Goal: Book appointment/travel/reservation

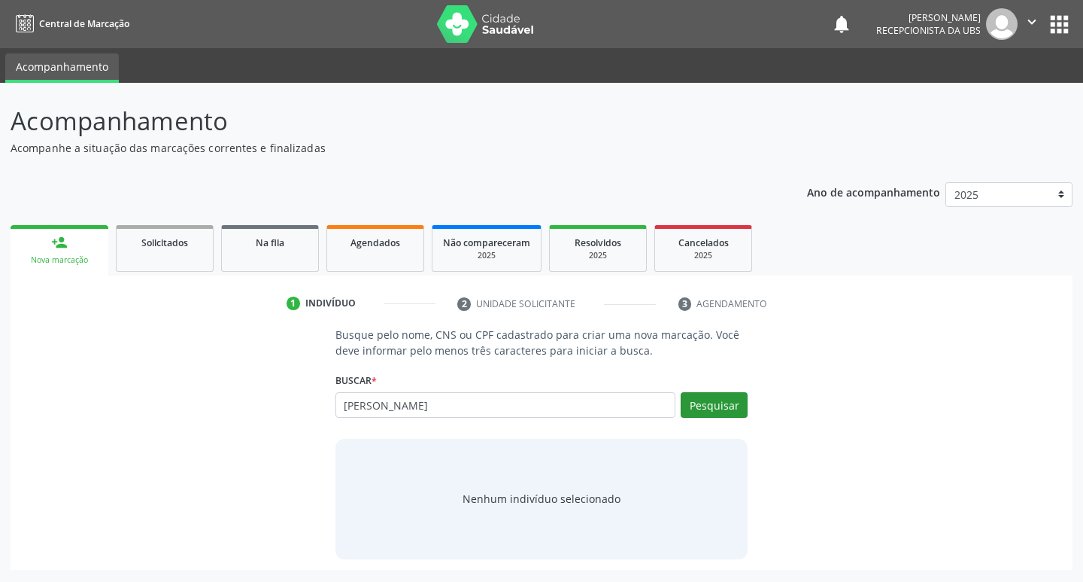
type input "[PERSON_NAME]"
click at [715, 409] on button "Pesquisar" at bounding box center [714, 405] width 67 height 26
type input "[PERSON_NAME]"
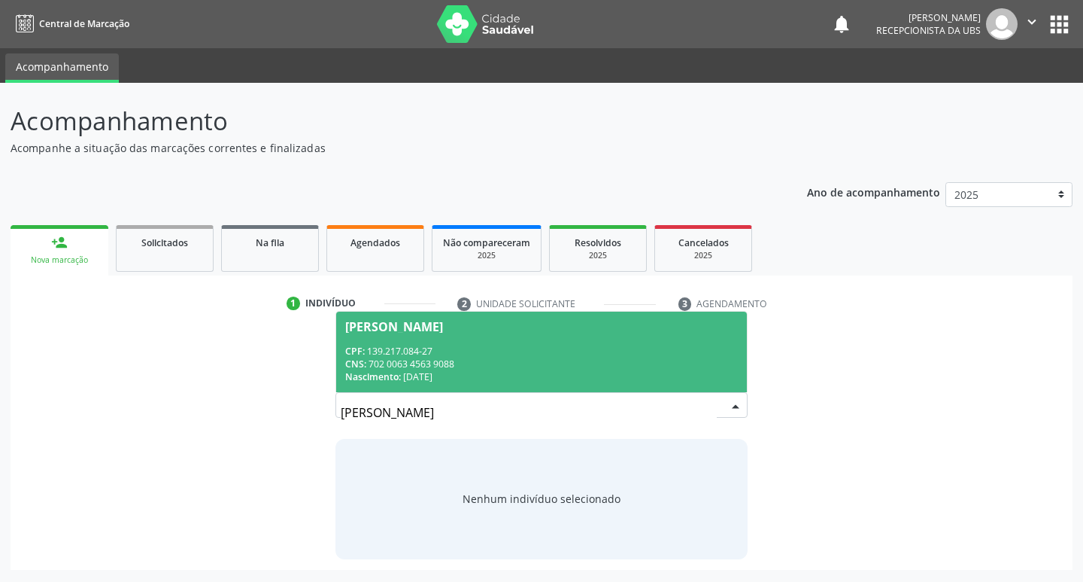
click at [591, 337] on span "[PERSON_NAME] CPF: 139.217.084-27 CNS: 702 0063 4563 9088 Nascimento: [DATE]" at bounding box center [542, 351] width 412 height 81
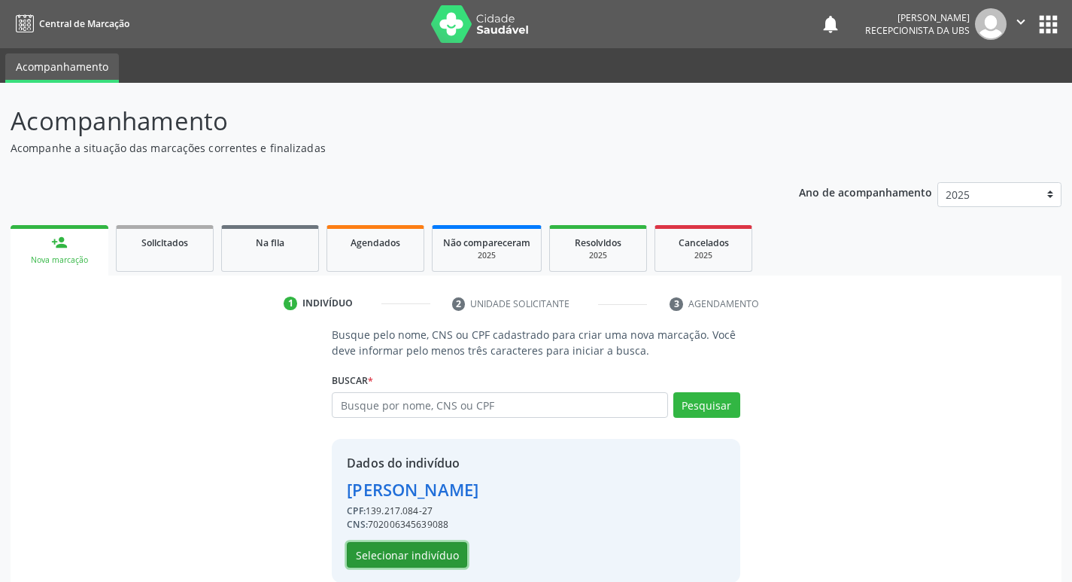
click at [446, 550] on button "Selecionar indivíduo" at bounding box center [407, 555] width 120 height 26
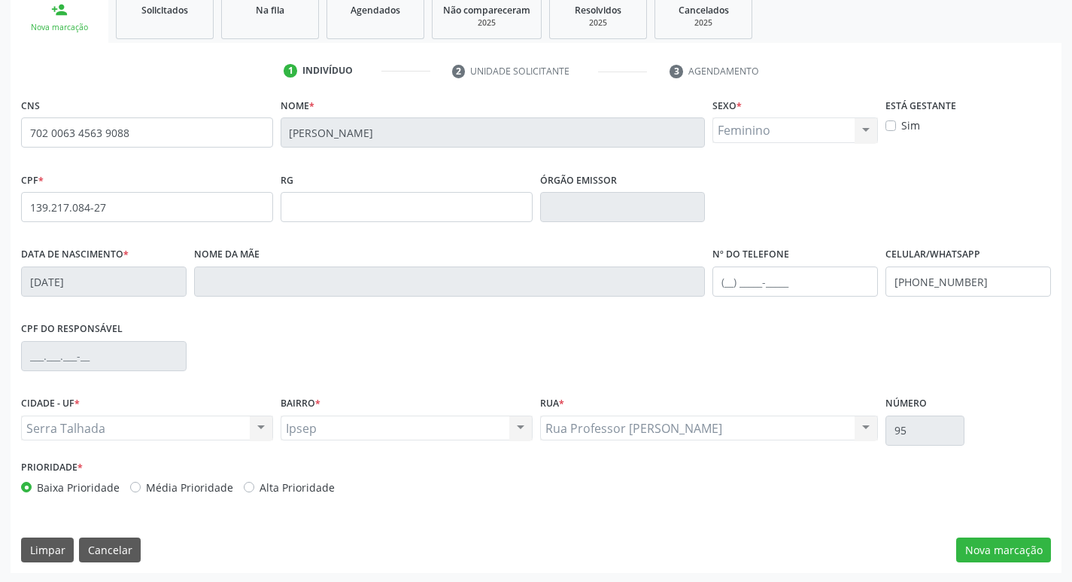
scroll to position [234, 0]
click at [996, 548] on button "Nova marcação" at bounding box center [1003, 549] width 95 height 26
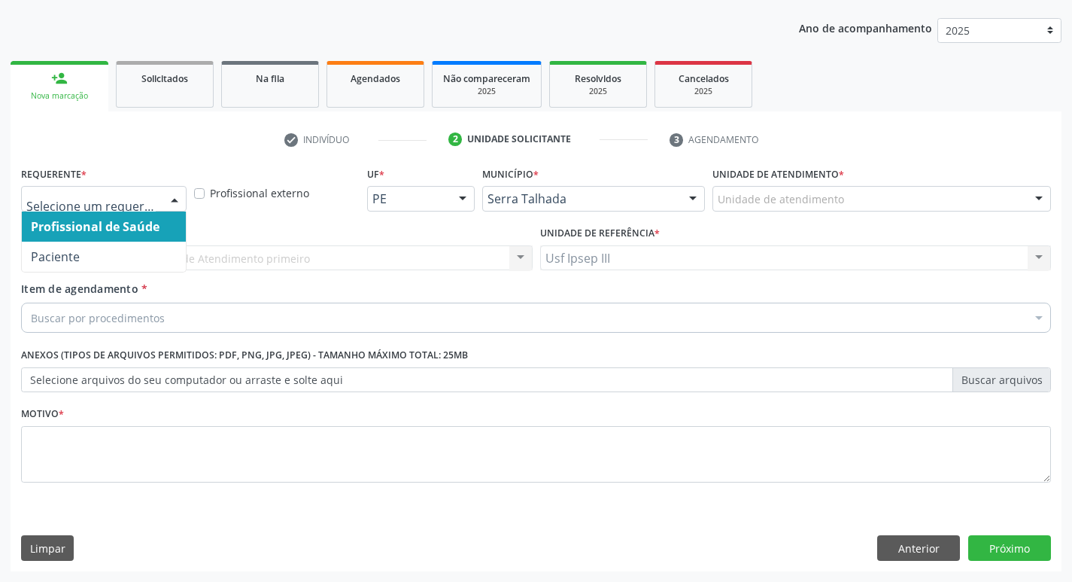
click at [177, 192] on div at bounding box center [174, 200] width 23 height 26
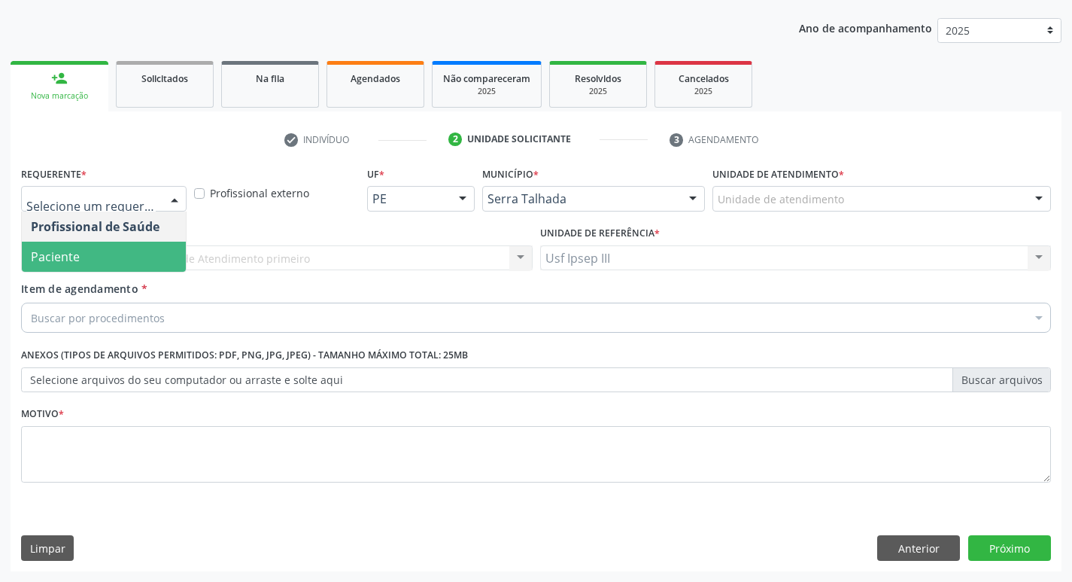
click at [125, 257] on span "Paciente" at bounding box center [104, 257] width 164 height 30
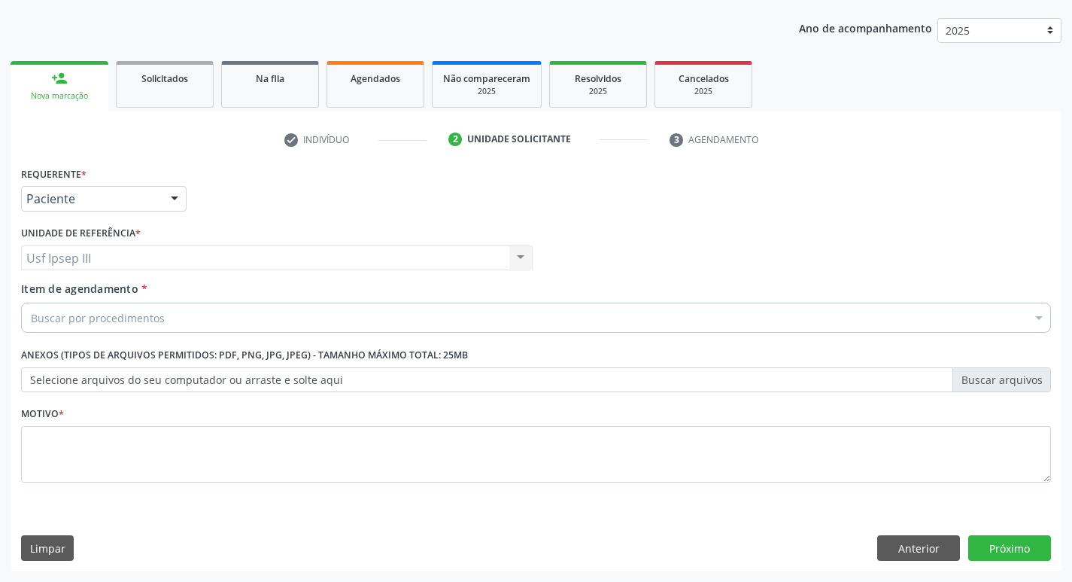
click at [178, 308] on div "Buscar por procedimentos" at bounding box center [536, 317] width 1030 height 30
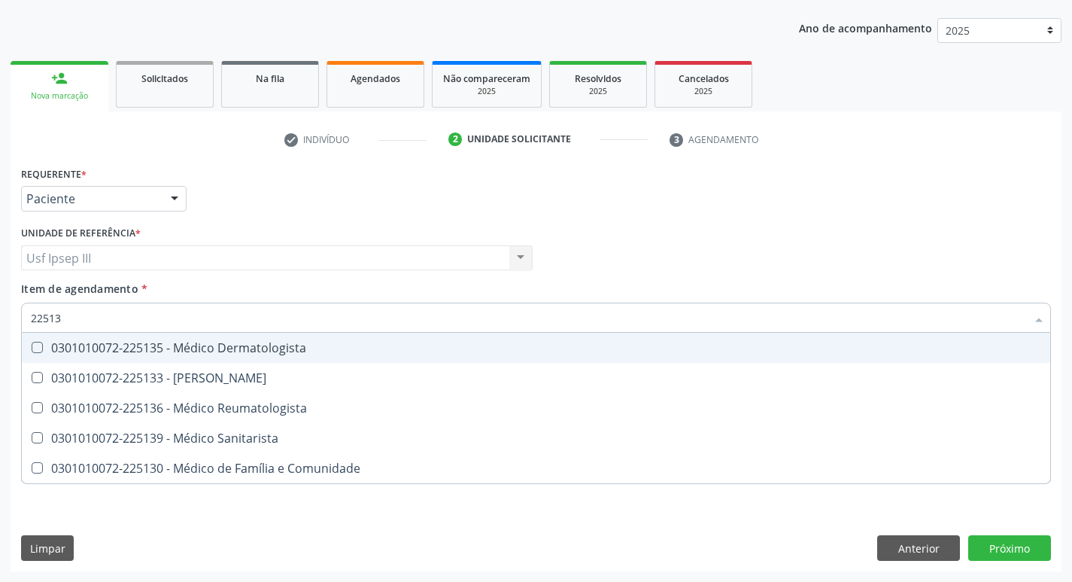
type input "225135"
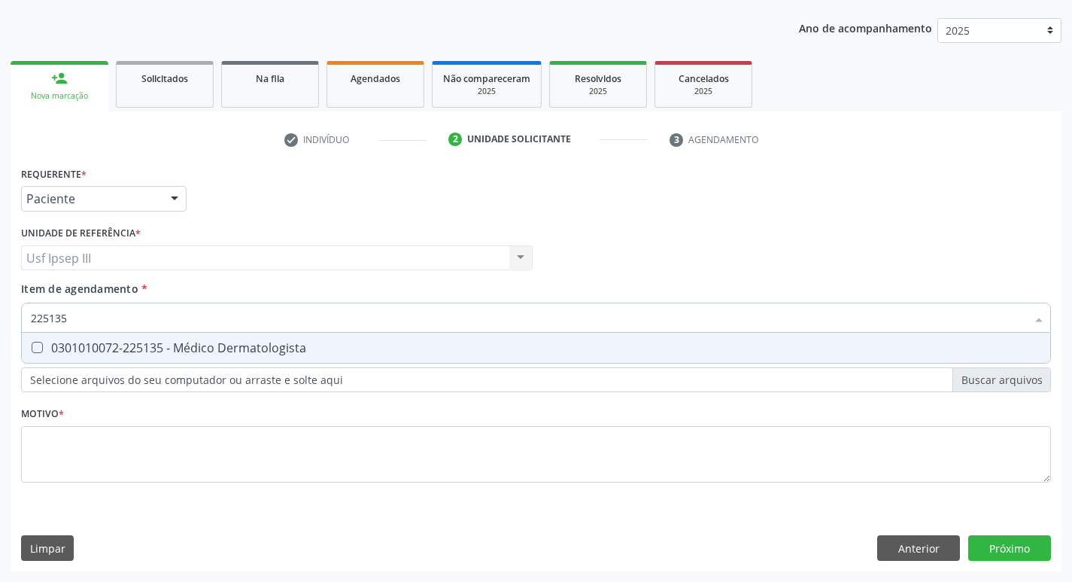
click at [181, 342] on div "0301010072-225135 - Médico Dermatologista" at bounding box center [536, 348] width 1010 height 12
checkbox Dermatologista "true"
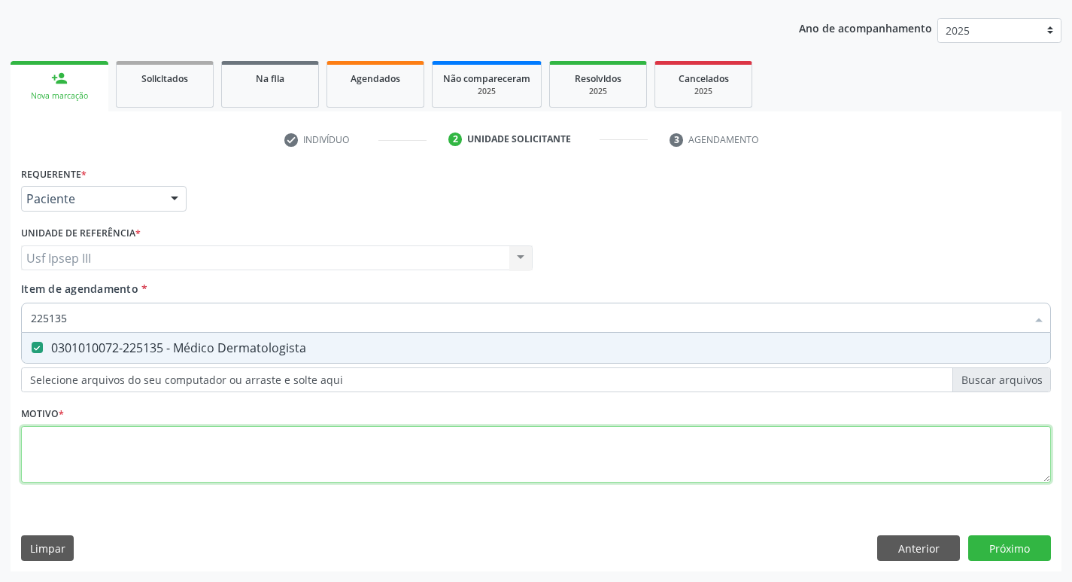
click at [112, 447] on div "Requerente * Paciente Profissional de Saúde Paciente Nenhum resultado encontrad…" at bounding box center [536, 333] width 1030 height 341
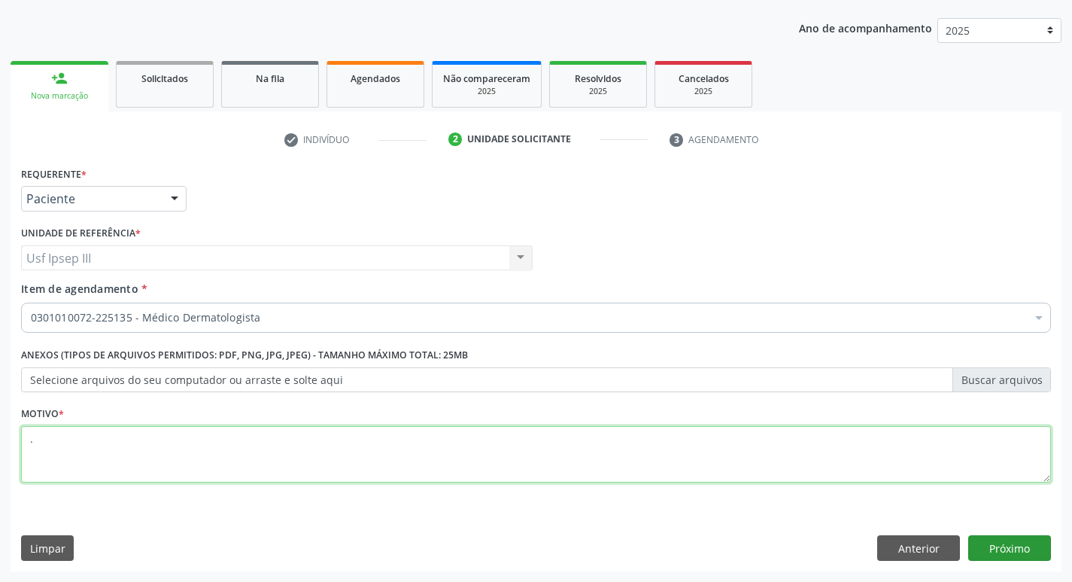
type textarea "."
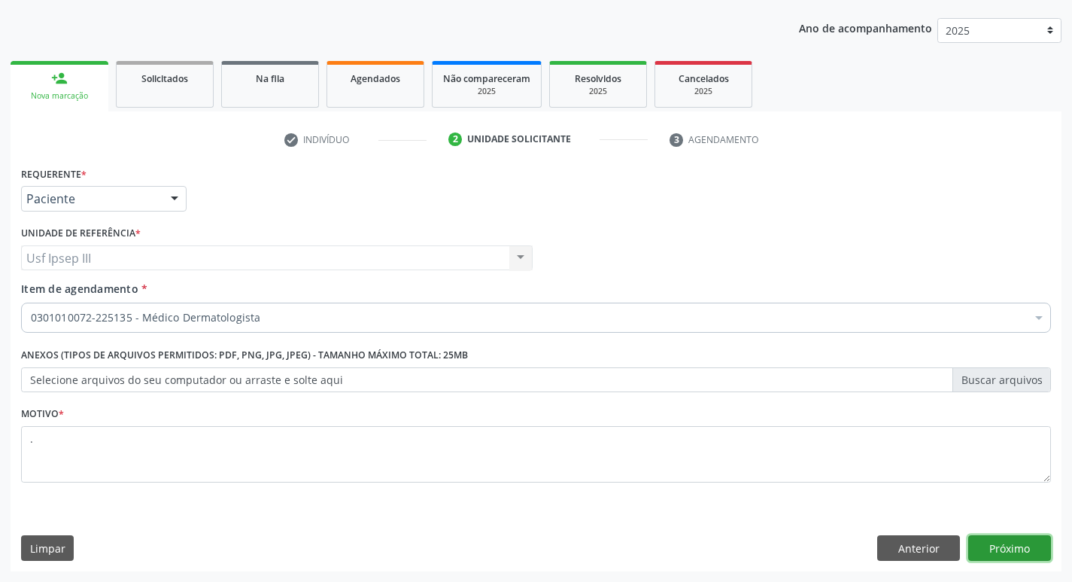
click at [986, 541] on button "Próximo" at bounding box center [1009, 548] width 83 height 26
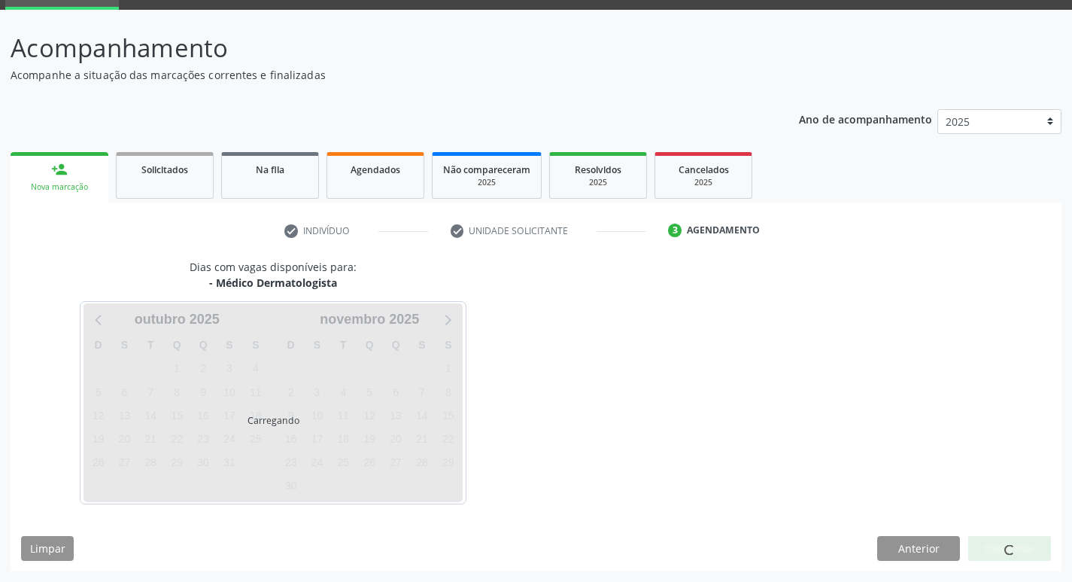
scroll to position [73, 0]
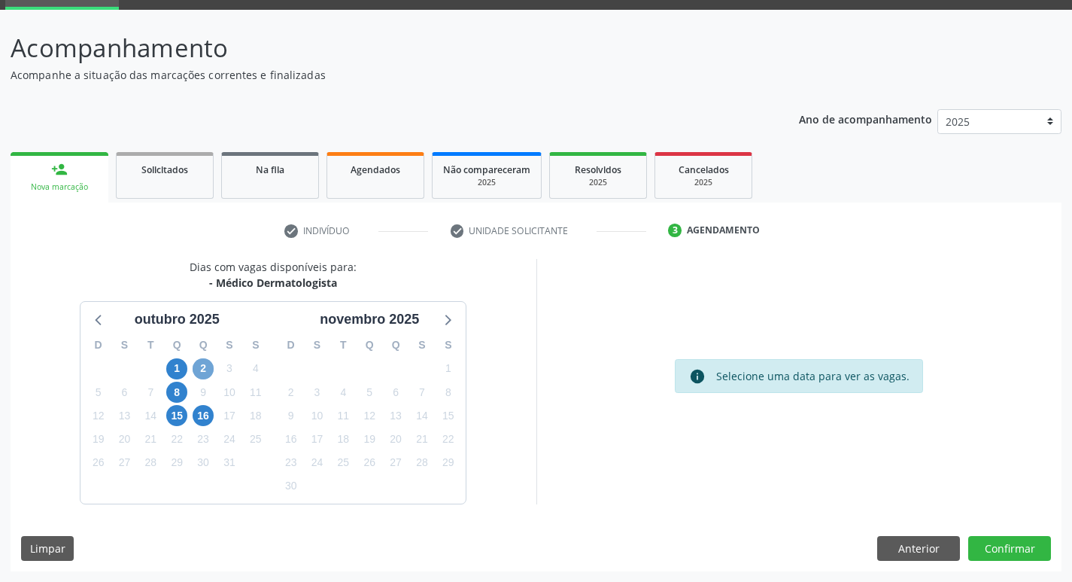
click at [202, 372] on span "2" at bounding box center [203, 368] width 21 height 21
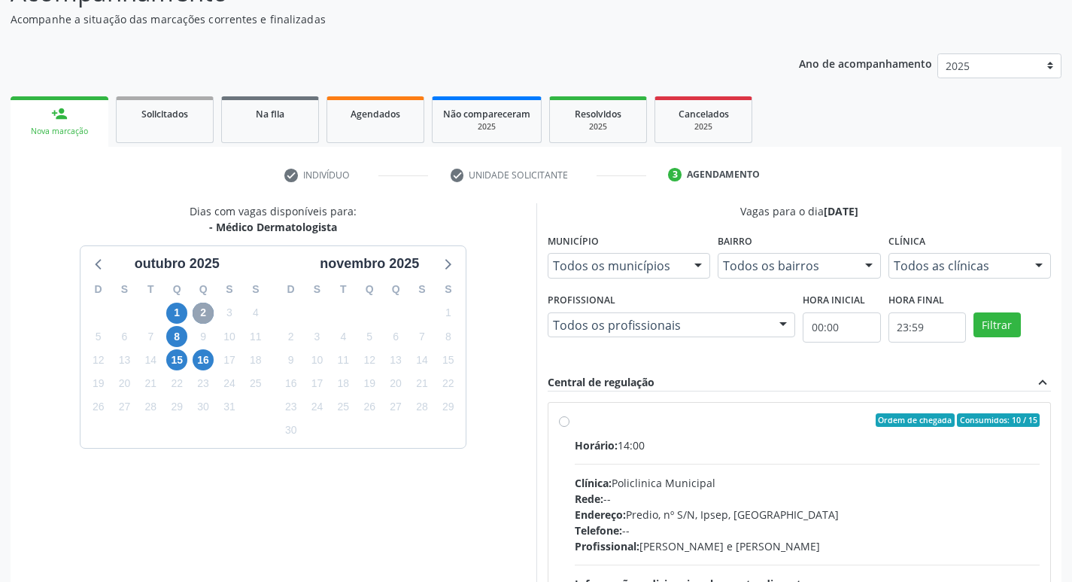
scroll to position [223, 0]
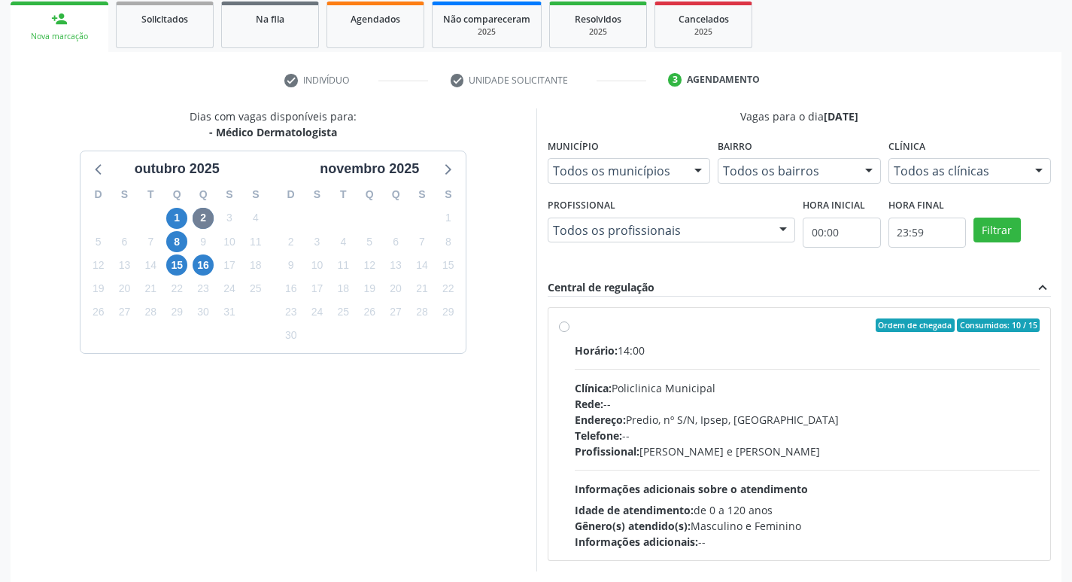
click at [681, 441] on div "Telefone: --" at bounding box center [808, 435] width 466 height 16
click at [570, 332] on input "Ordem de chegada Consumidos: 10 / 15 Horário: 14:00 Clínica: Policlinica Munici…" at bounding box center [564, 325] width 11 height 14
radio input "true"
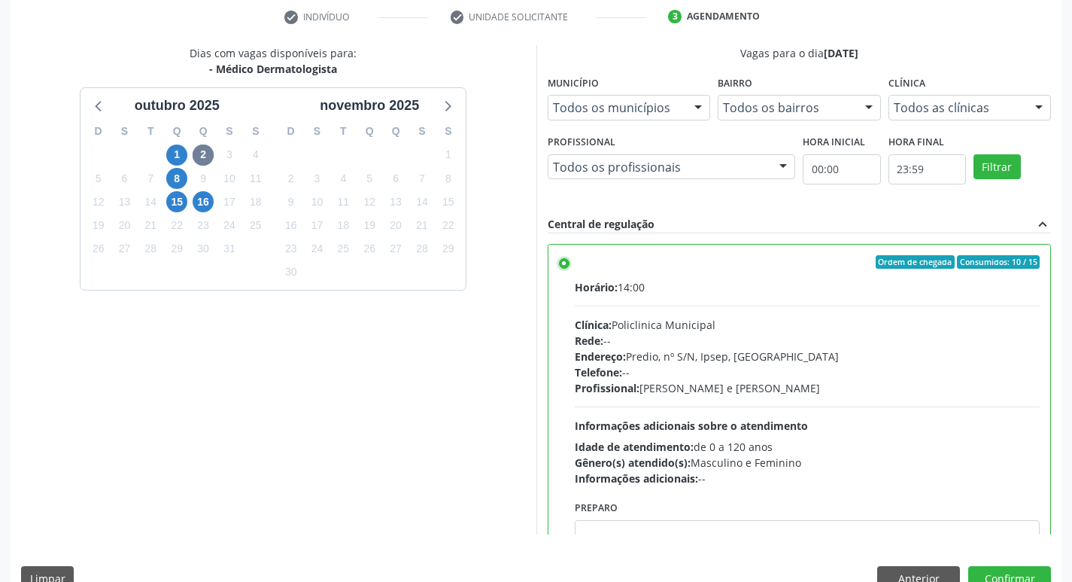
scroll to position [318, 0]
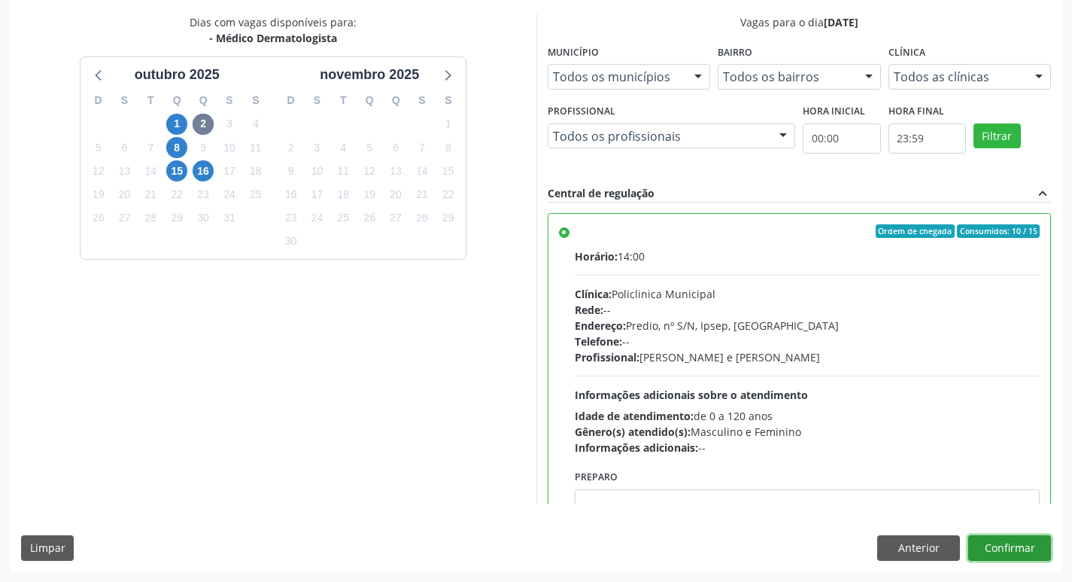
click at [1006, 543] on button "Confirmar" at bounding box center [1009, 548] width 83 height 26
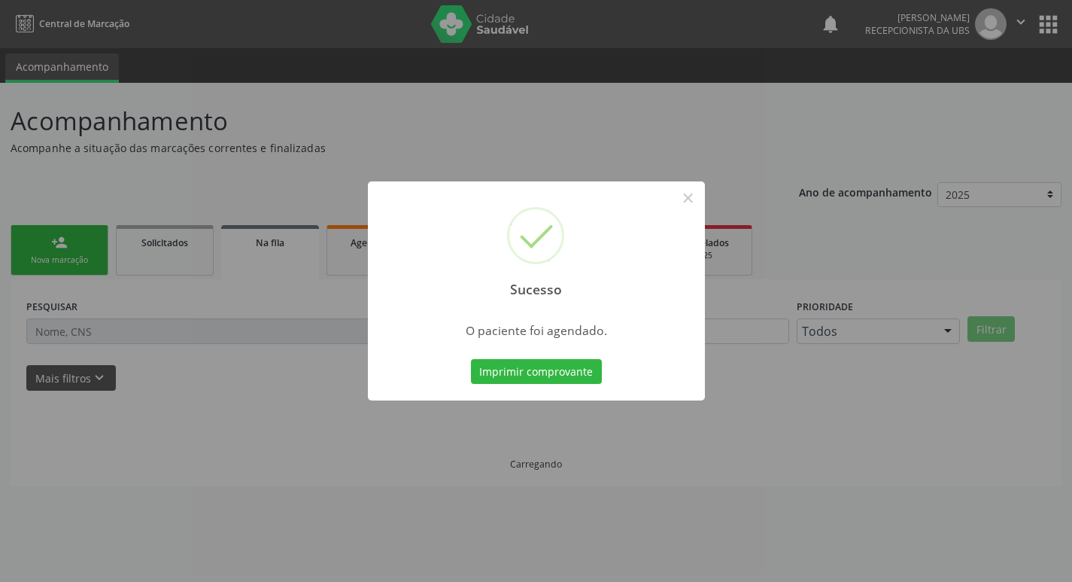
scroll to position [0, 0]
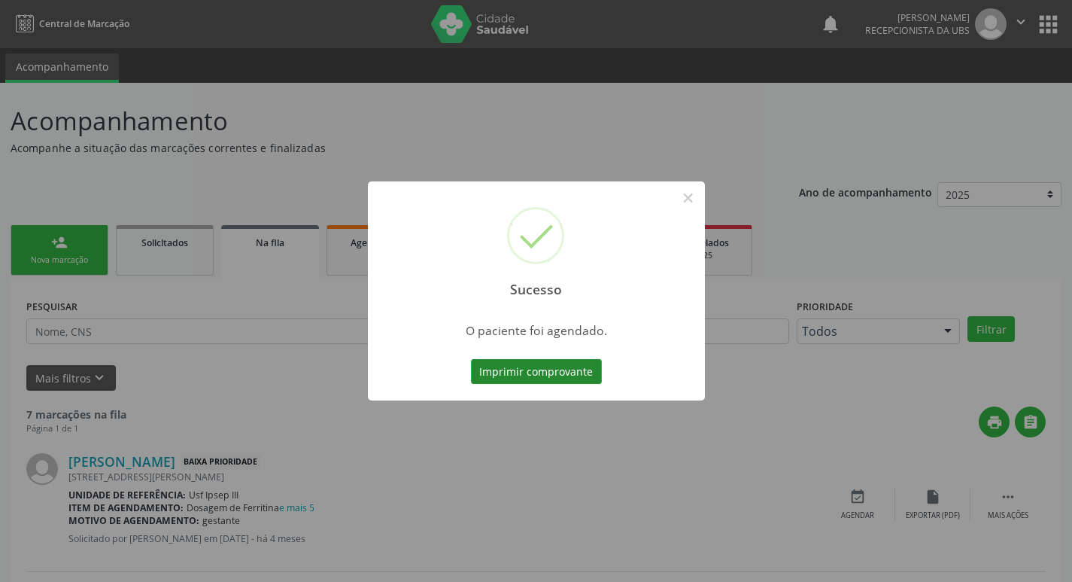
click at [560, 373] on button "Imprimir comprovante" at bounding box center [536, 372] width 131 height 26
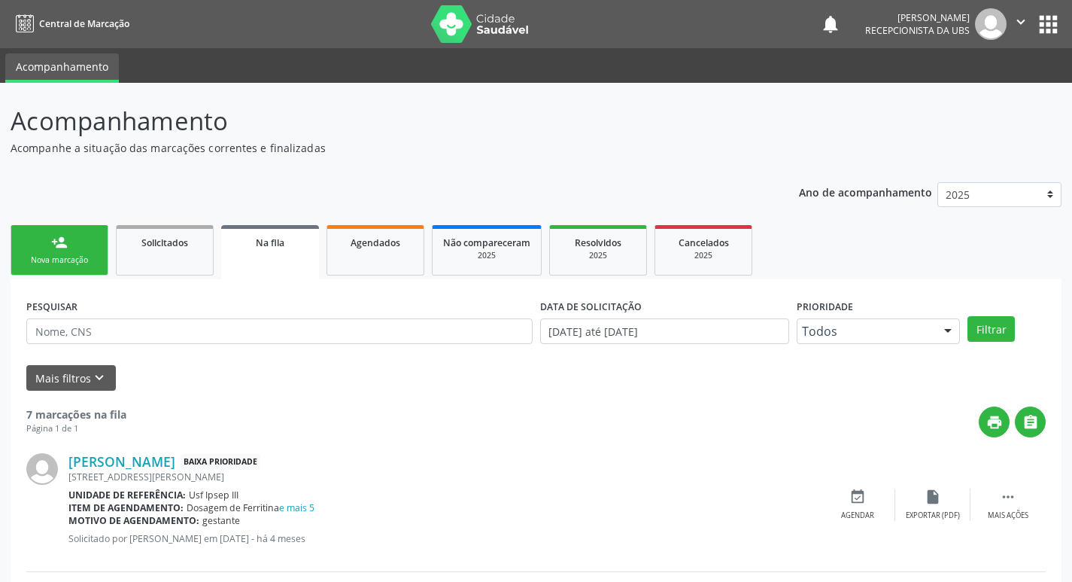
click at [77, 254] on link "person_add Nova marcação" at bounding box center [60, 250] width 98 height 50
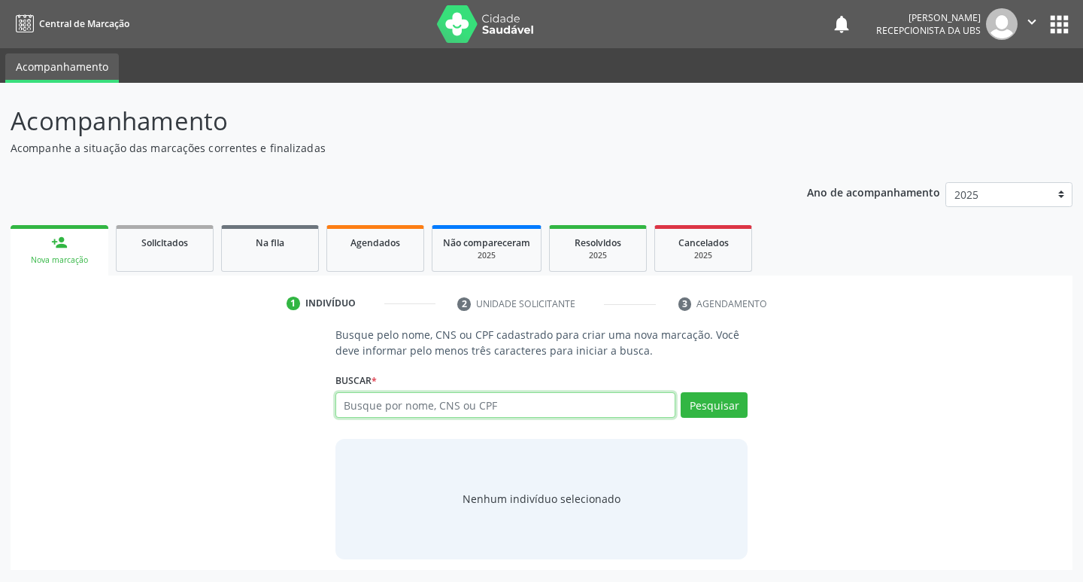
click at [366, 403] on input "text" at bounding box center [506, 405] width 341 height 26
type input "39977268843"
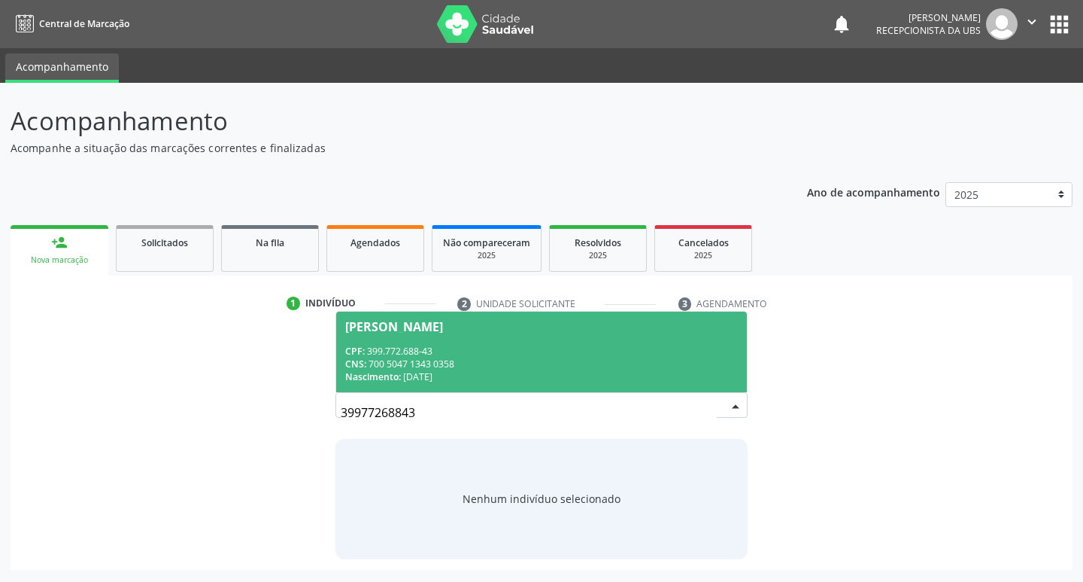
click at [500, 359] on div "CNS: 700 5047 1343 0358" at bounding box center [541, 363] width 393 height 13
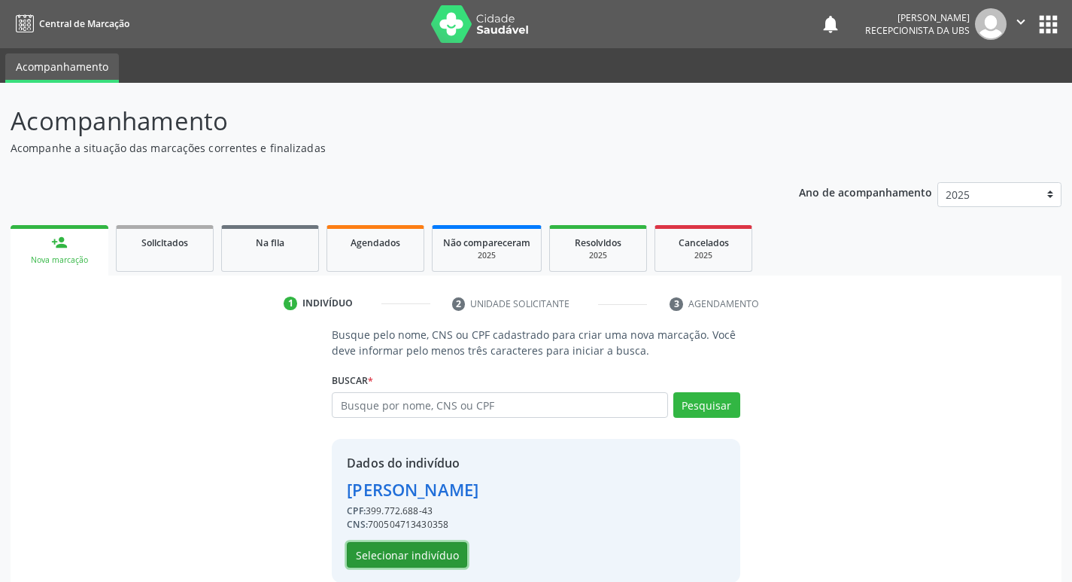
click at [408, 556] on button "Selecionar indivíduo" at bounding box center [407, 555] width 120 height 26
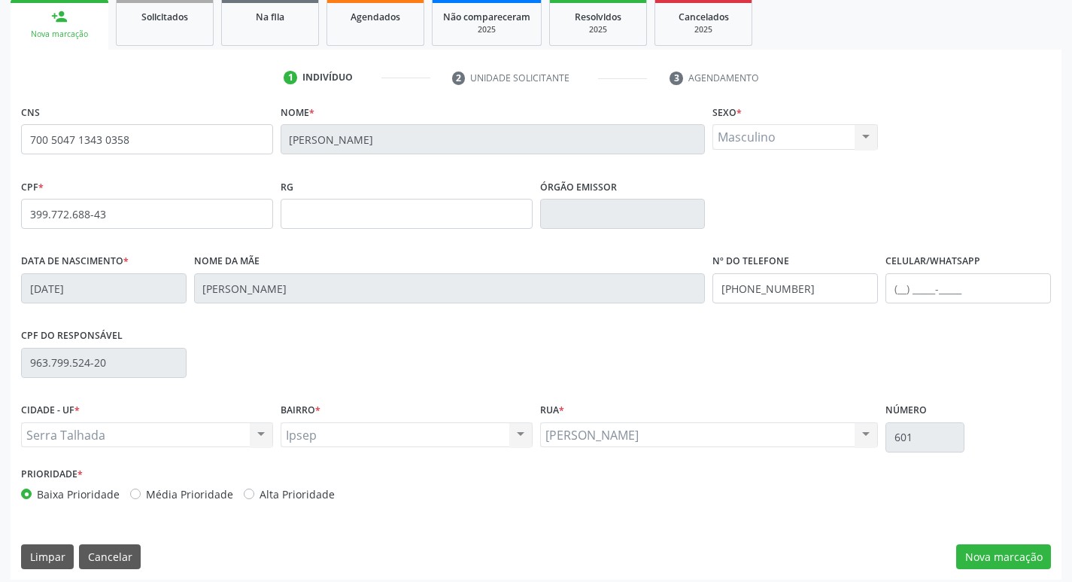
scroll to position [234, 0]
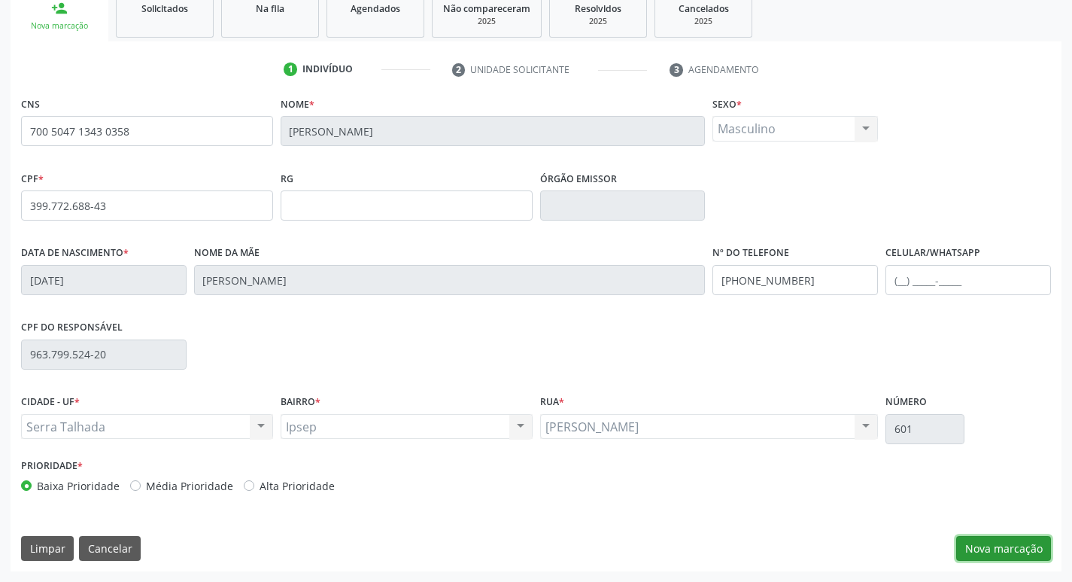
click at [991, 551] on button "Nova marcação" at bounding box center [1003, 549] width 95 height 26
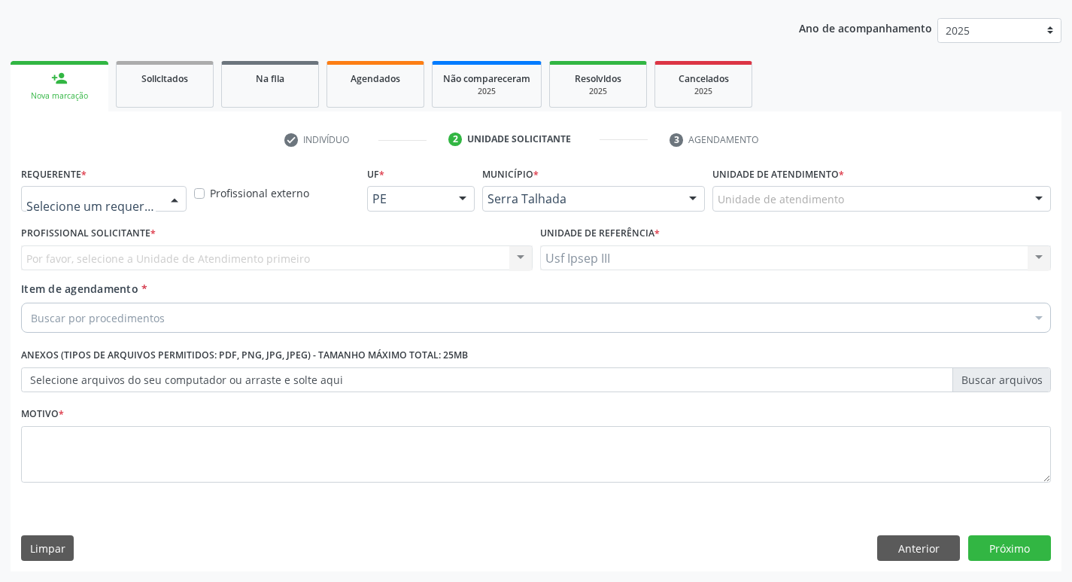
click at [175, 197] on div at bounding box center [174, 200] width 23 height 26
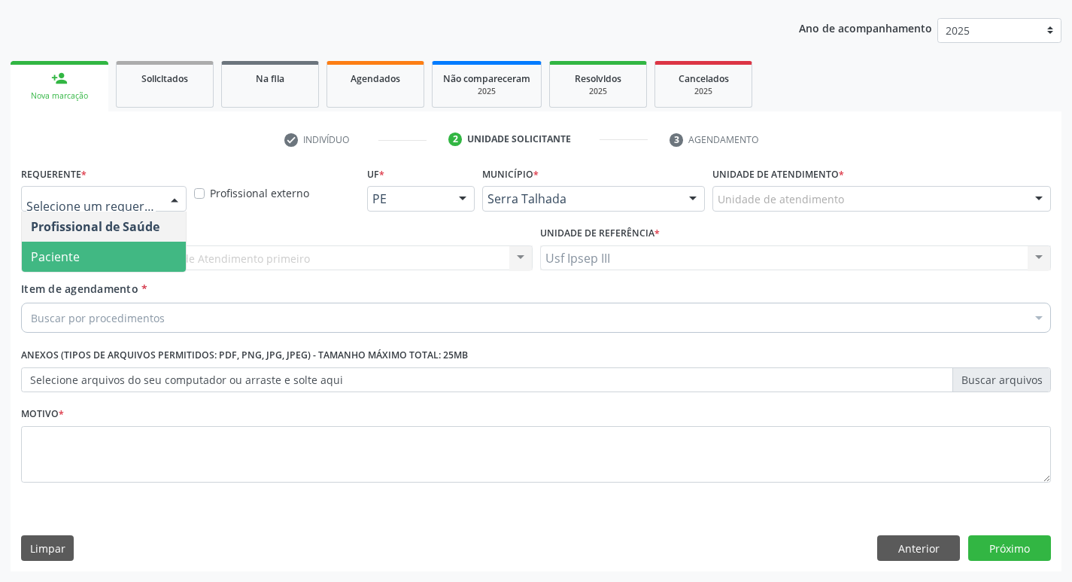
click at [169, 265] on span "Paciente" at bounding box center [104, 257] width 164 height 30
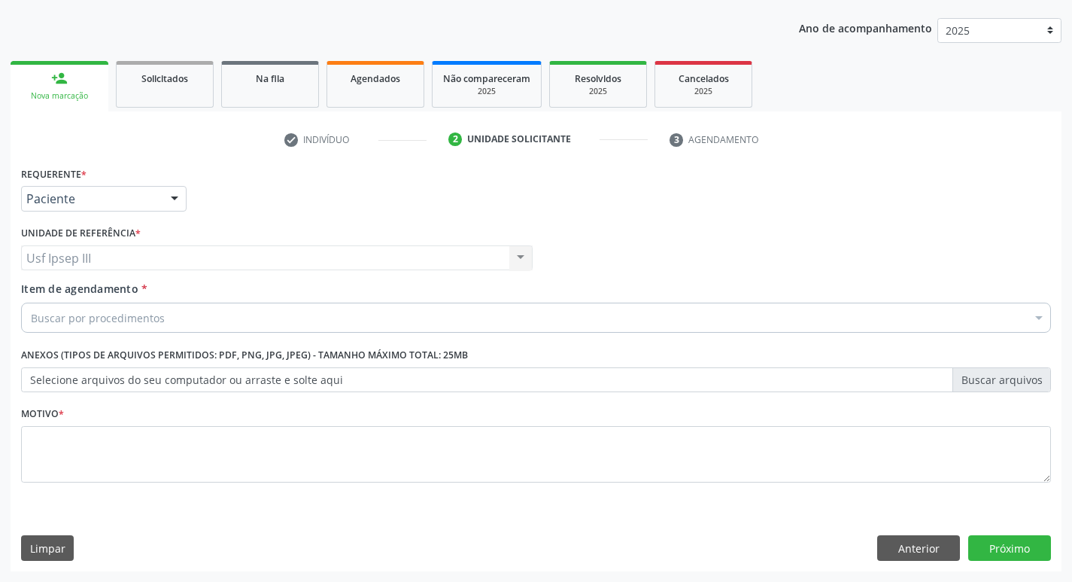
click at [173, 308] on div "Buscar por procedimentos" at bounding box center [536, 317] width 1030 height 30
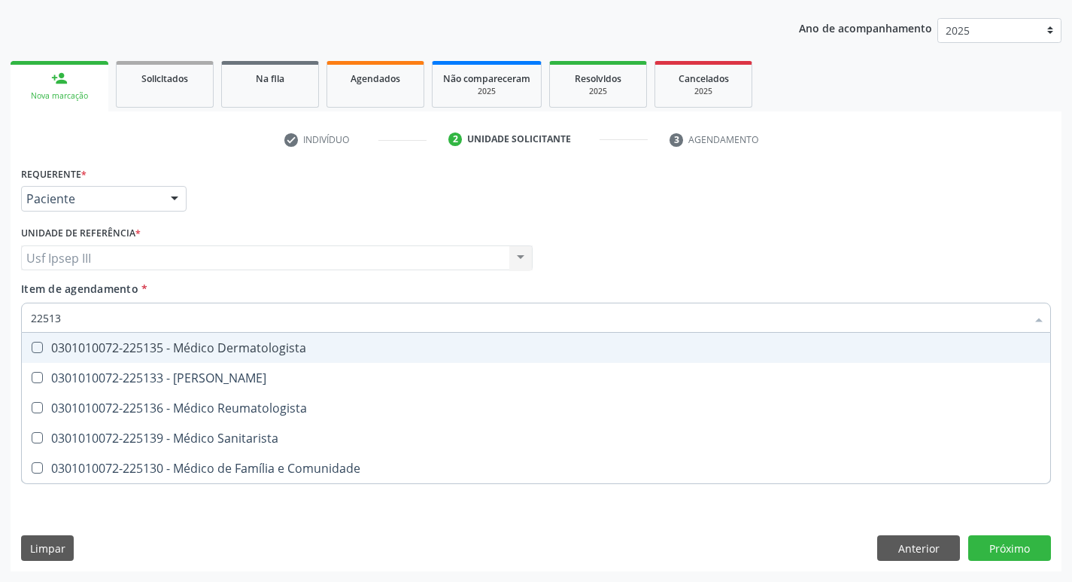
type input "225135"
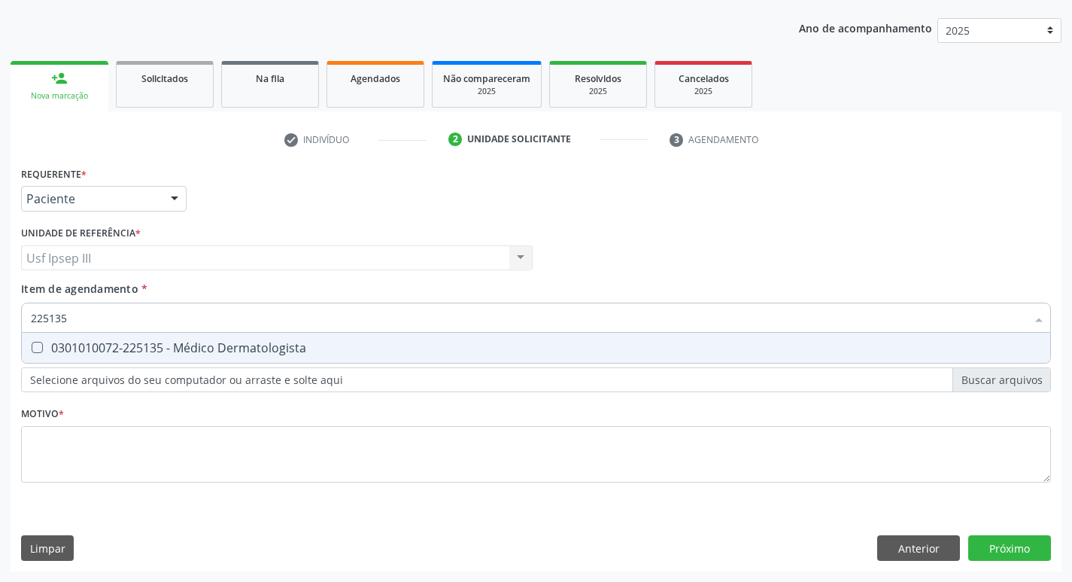
drag, startPoint x: 164, startPoint y: 343, endPoint x: 147, endPoint y: 375, distance: 36.3
click at [164, 346] on div "0301010072-225135 - Médico Dermatologista" at bounding box center [536, 348] width 1010 height 12
checkbox Dermatologista "true"
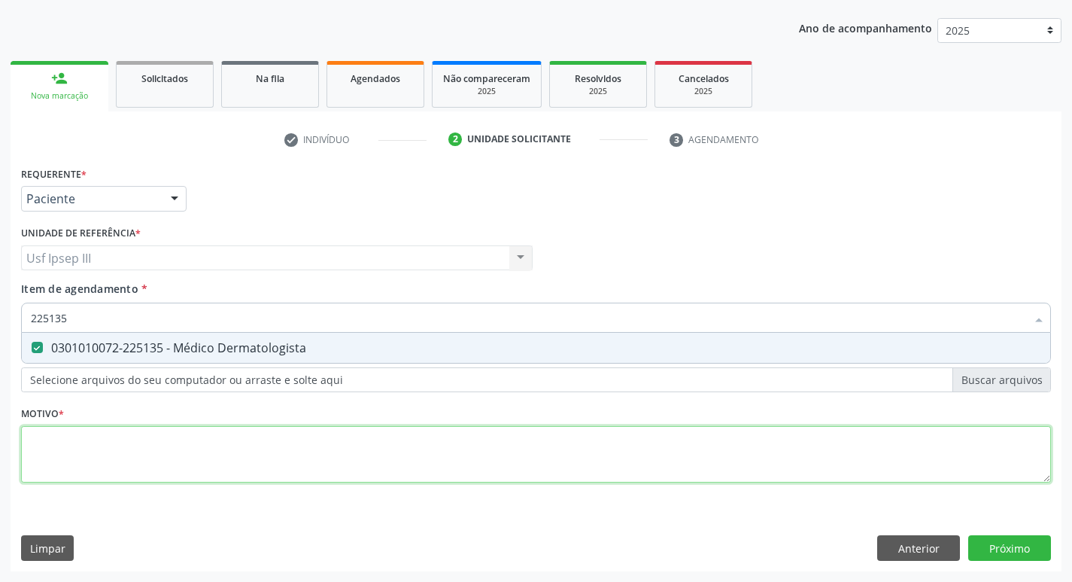
click at [136, 454] on div "Requerente * Paciente Profissional de Saúde Paciente Nenhum resultado encontrad…" at bounding box center [536, 333] width 1030 height 341
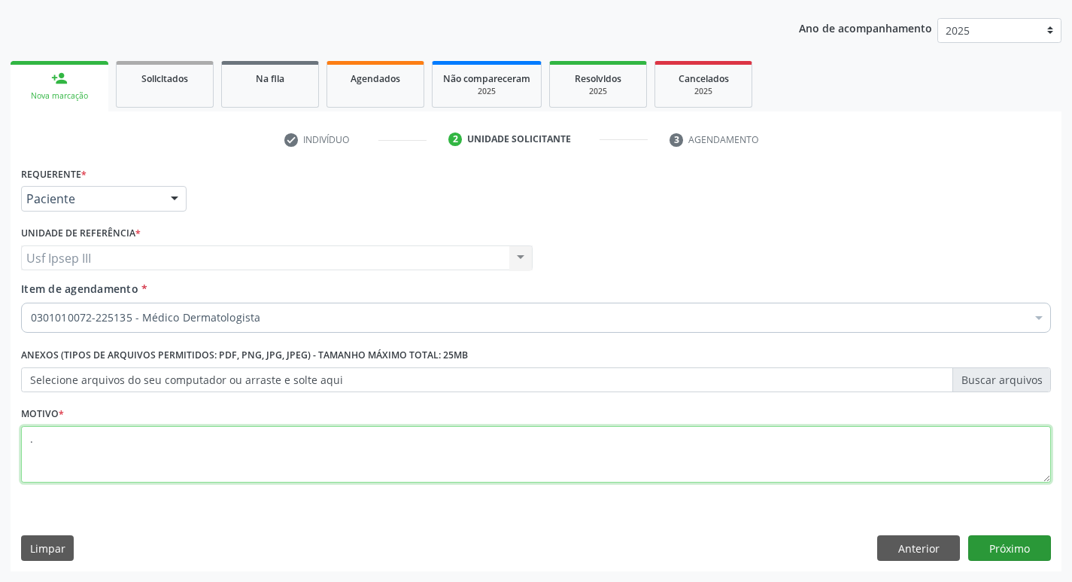
type textarea "."
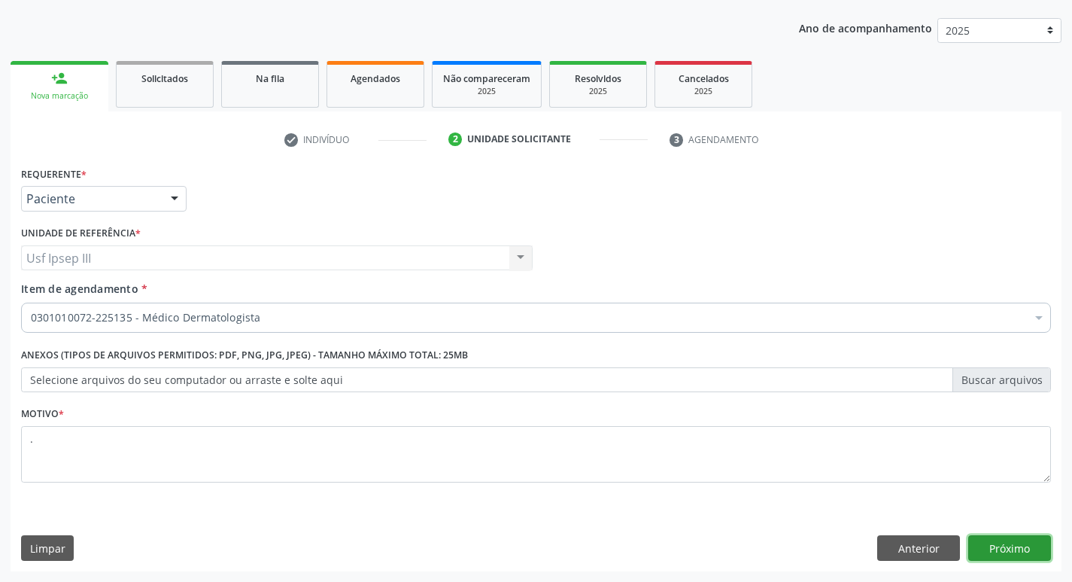
click at [1019, 549] on button "Próximo" at bounding box center [1009, 548] width 83 height 26
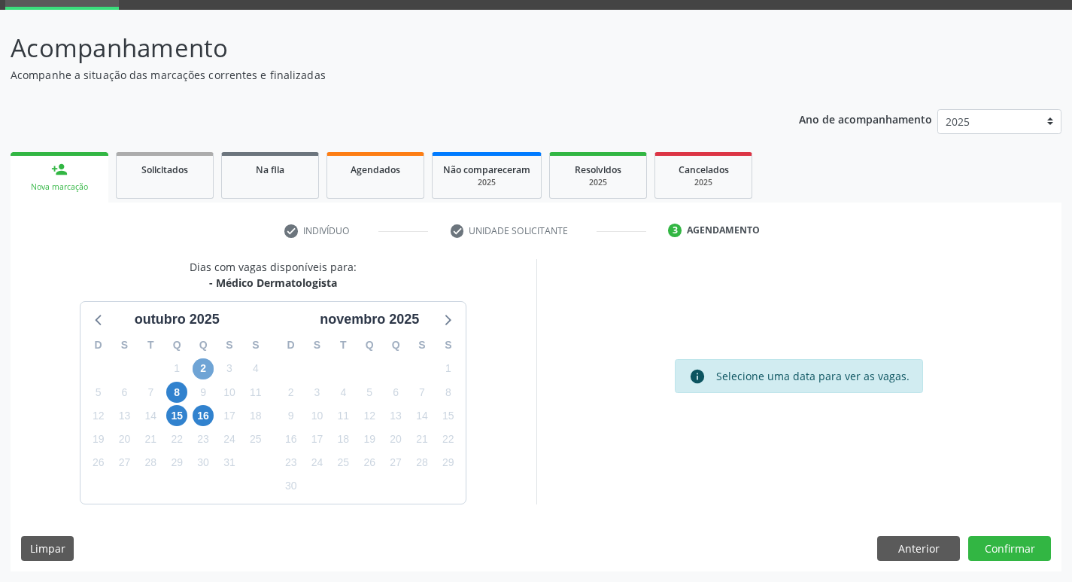
click at [197, 369] on span "2" at bounding box center [203, 368] width 21 height 21
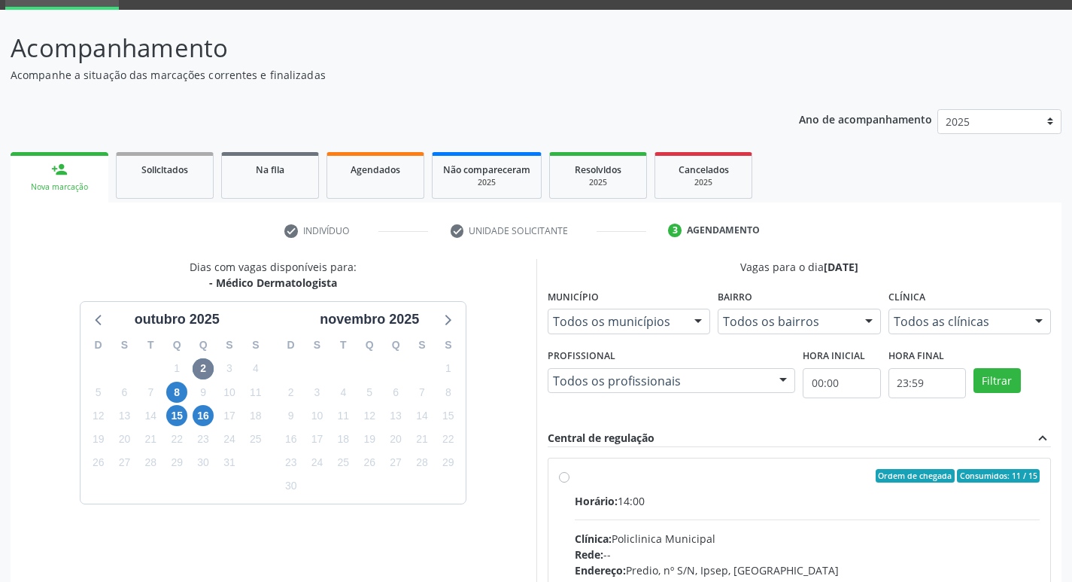
click at [689, 489] on label "Ordem de chegada Consumidos: 11 / 15 Horário: 14:00 Clínica: Policlinica Munici…" at bounding box center [808, 584] width 466 height 231
click at [570, 482] on input "Ordem de chegada Consumidos: 11 / 15 Horário: 14:00 Clínica: Policlinica Munici…" at bounding box center [564, 476] width 11 height 14
radio input "true"
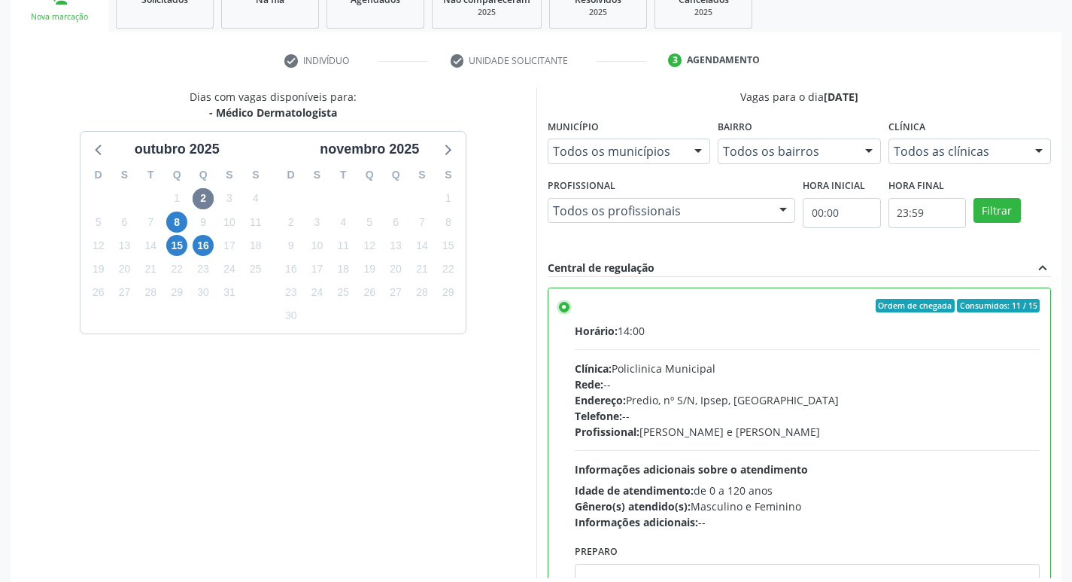
scroll to position [318, 0]
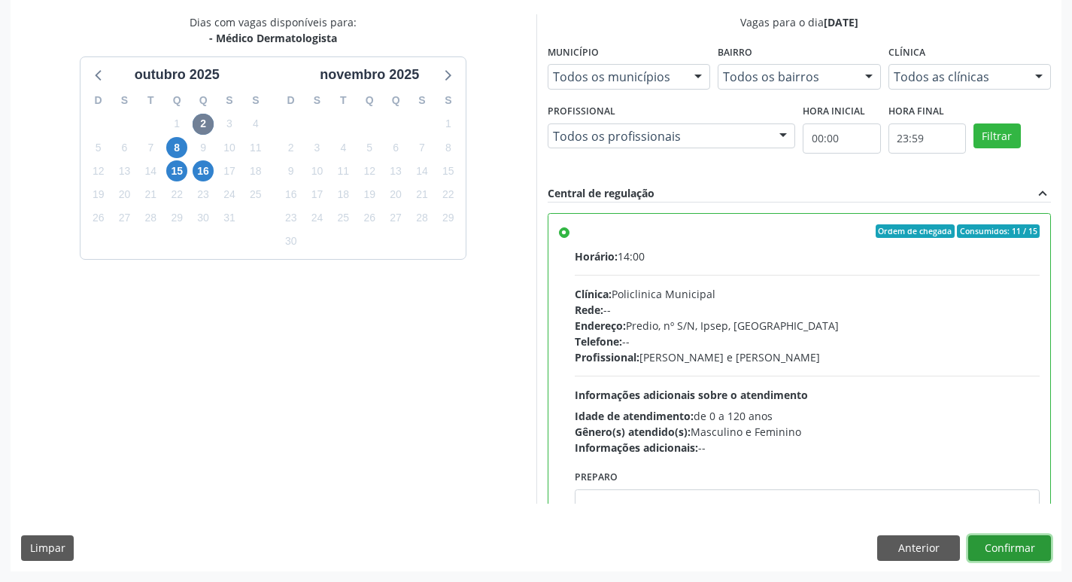
click at [1035, 549] on button "Confirmar" at bounding box center [1009, 548] width 83 height 26
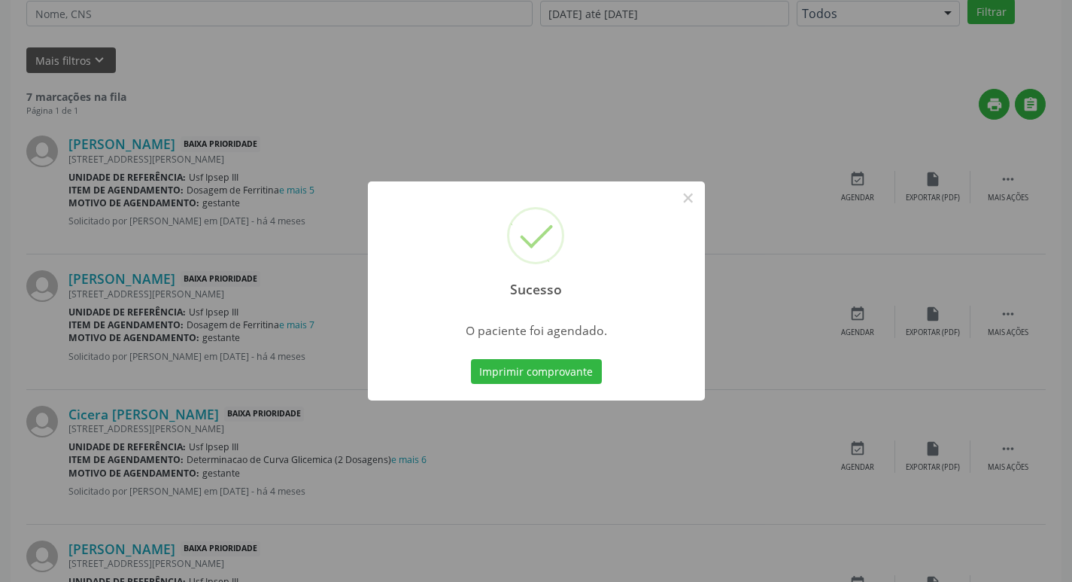
scroll to position [0, 0]
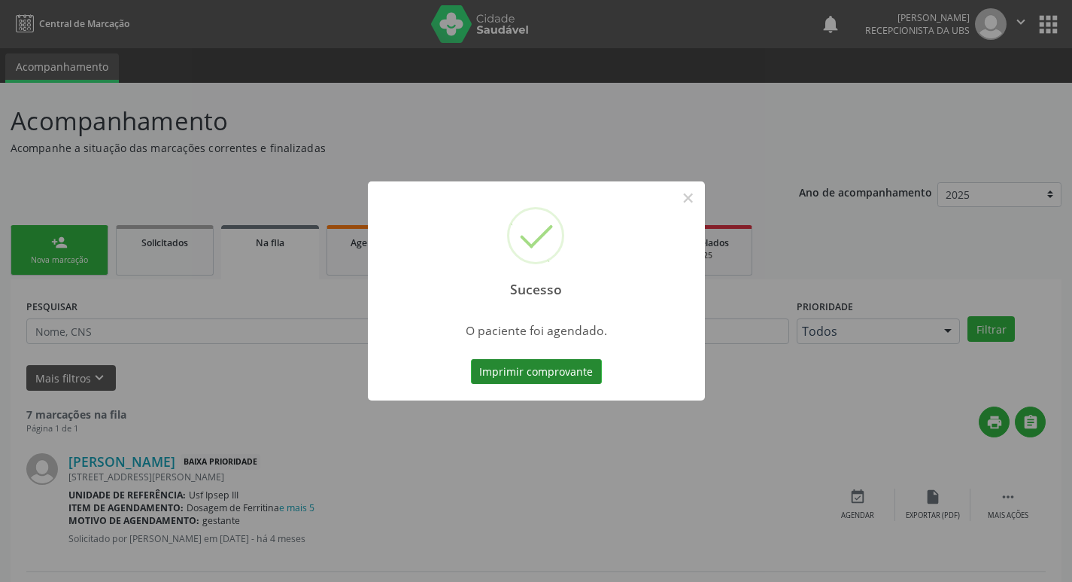
click at [567, 376] on button "Imprimir comprovante" at bounding box center [536, 372] width 131 height 26
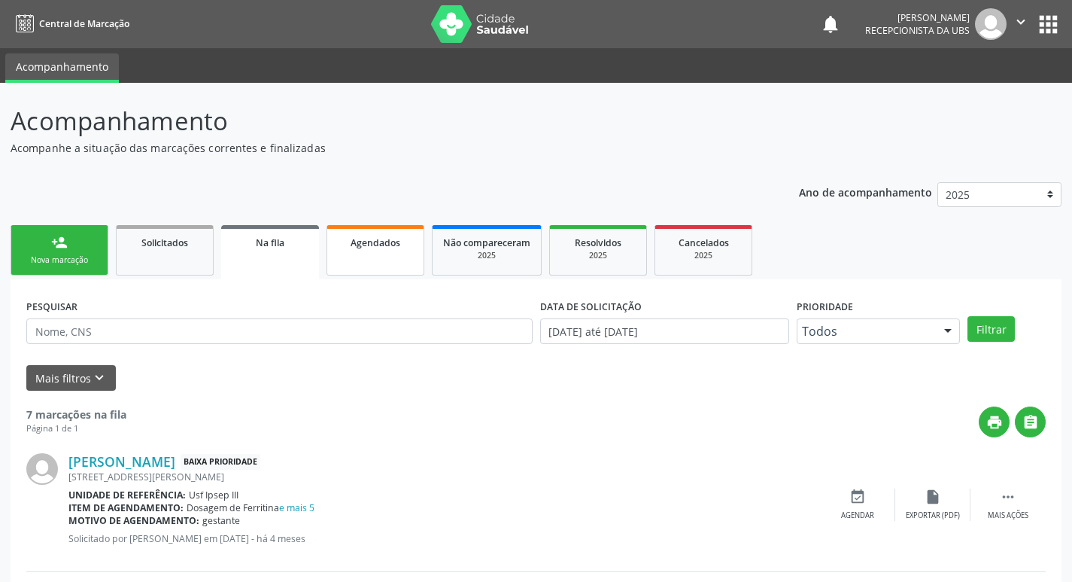
click at [378, 245] on span "Agendados" at bounding box center [376, 242] width 50 height 13
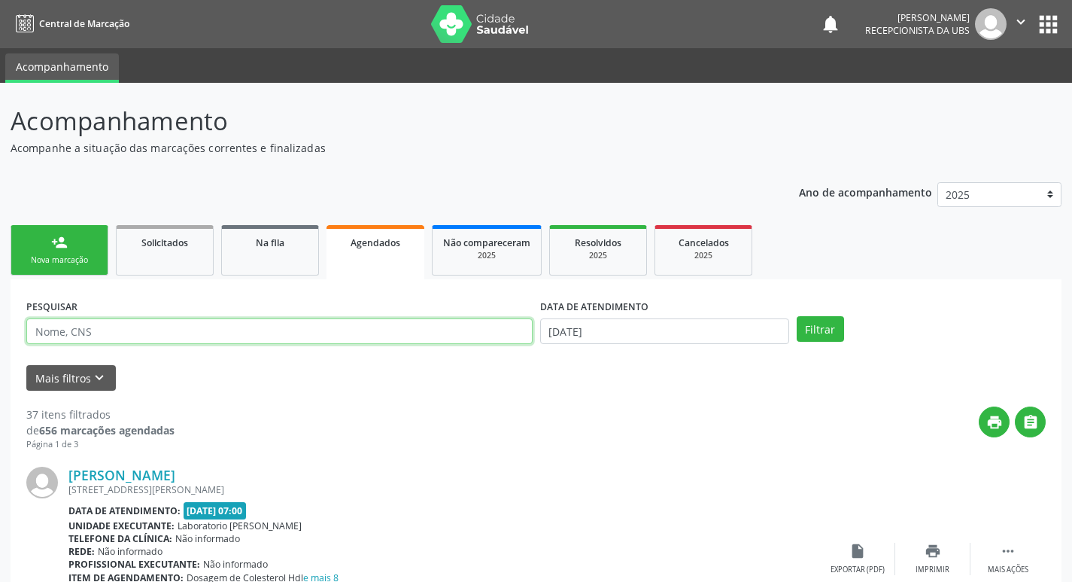
click at [210, 332] on input "text" at bounding box center [279, 331] width 506 height 26
type input "39977268843"
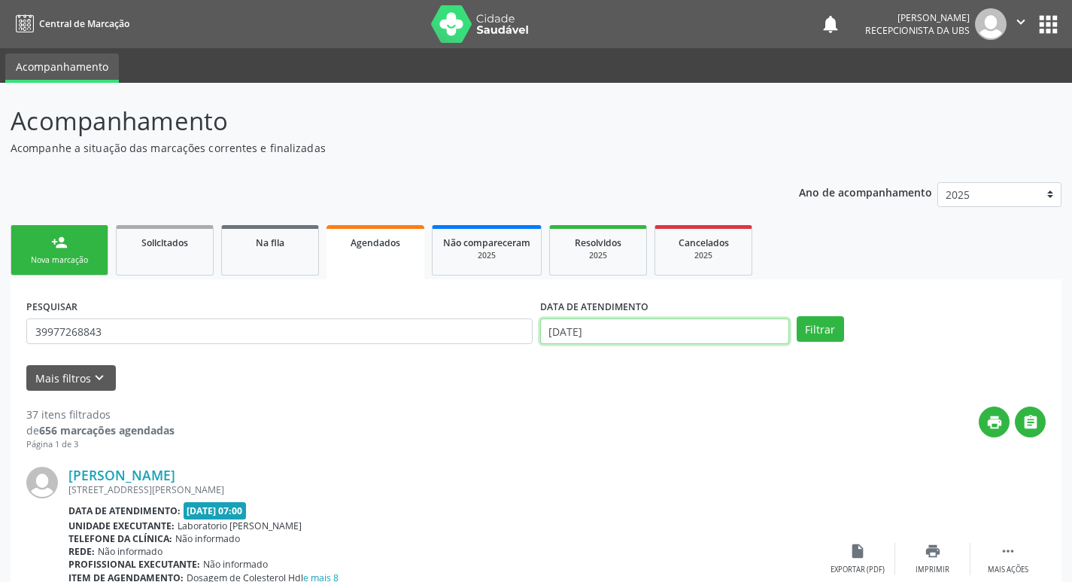
click at [564, 333] on input "[DATE]" at bounding box center [664, 331] width 249 height 26
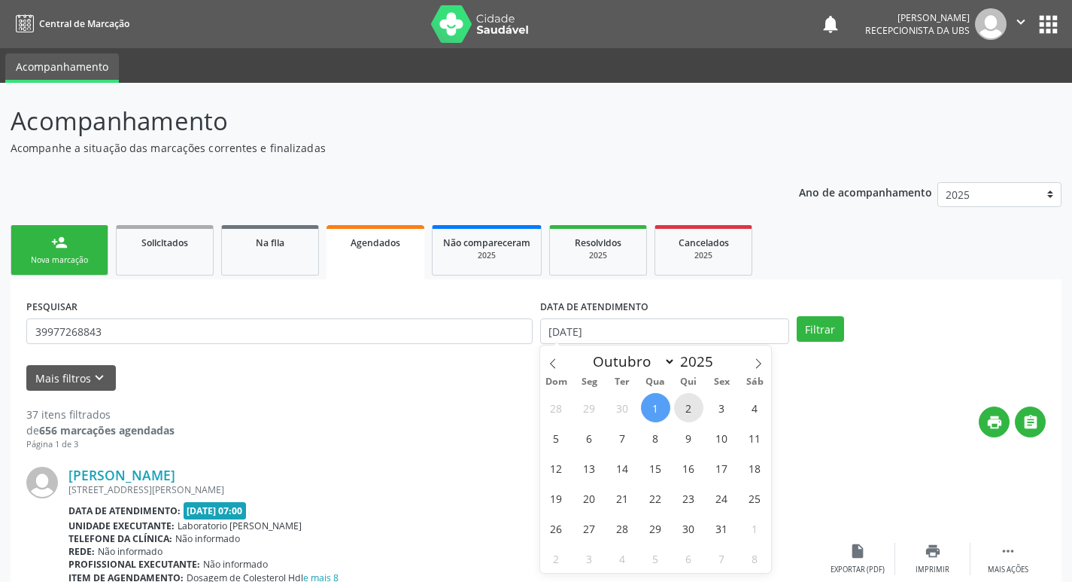
click at [685, 408] on span "2" at bounding box center [688, 407] width 29 height 29
type input "[DATE]"
click at [685, 408] on span "2" at bounding box center [688, 407] width 29 height 29
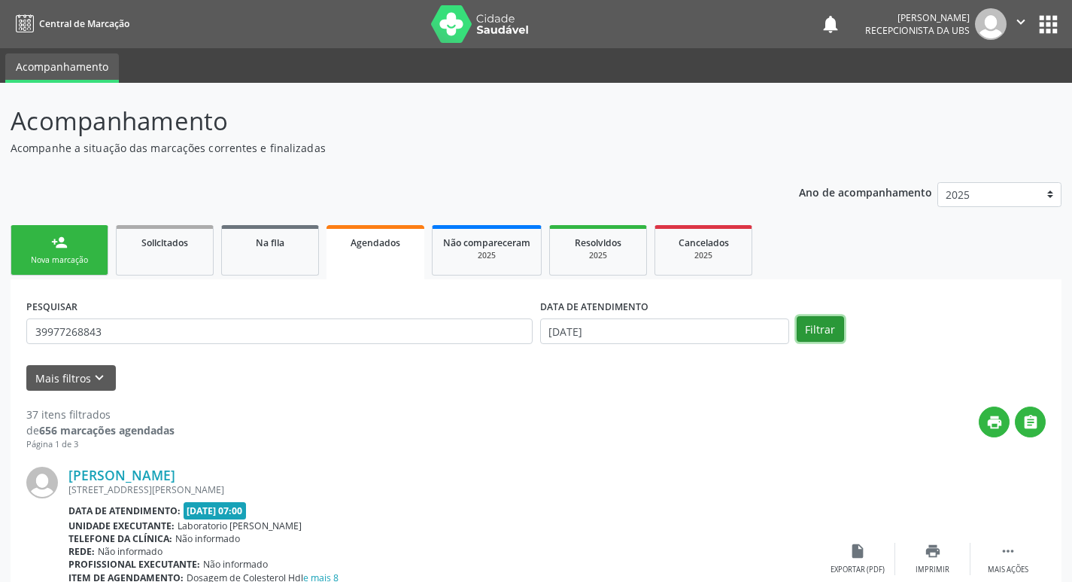
click at [812, 339] on button "Filtrar" at bounding box center [820, 329] width 47 height 26
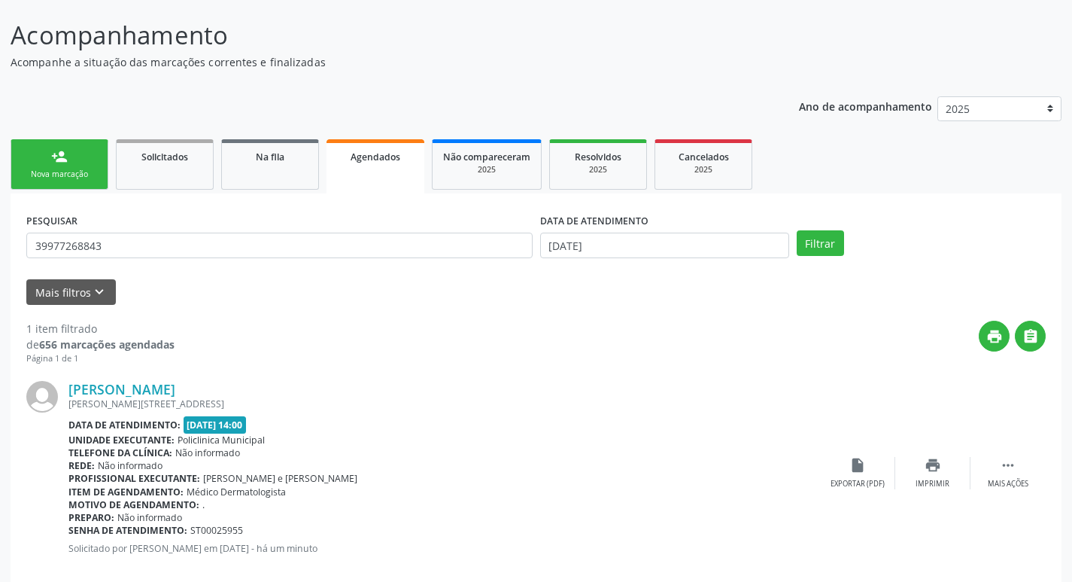
scroll to position [111, 0]
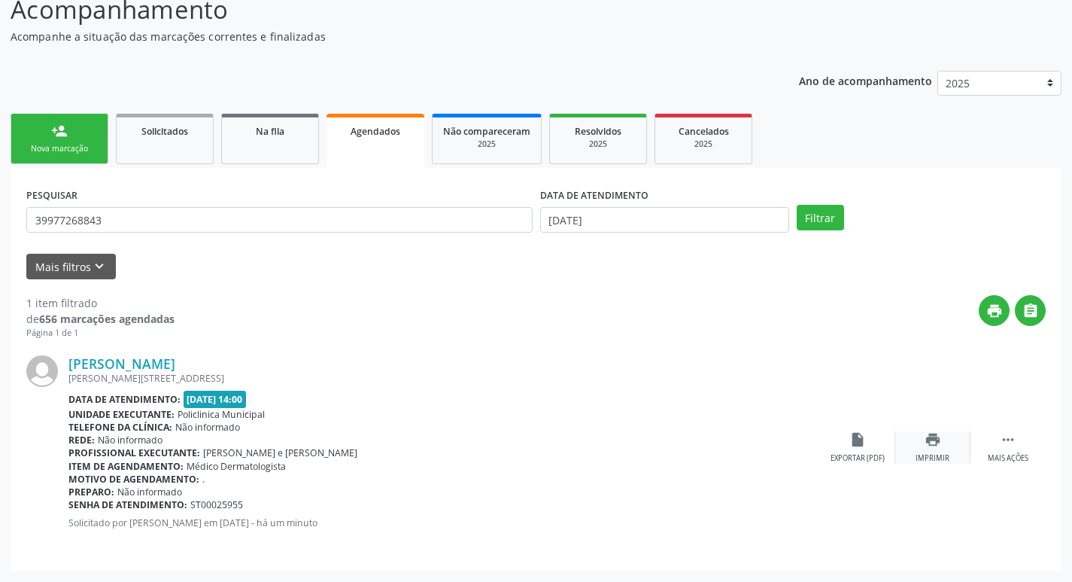
click at [937, 452] on div "print Imprimir" at bounding box center [932, 447] width 75 height 32
